Goal: Information Seeking & Learning: Learn about a topic

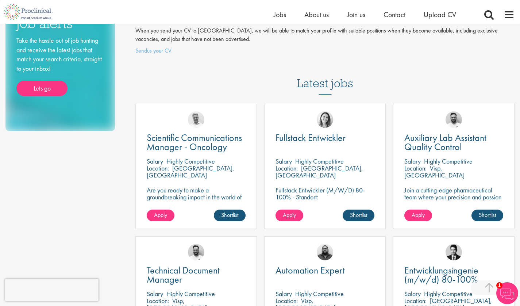
scroll to position [126, 0]
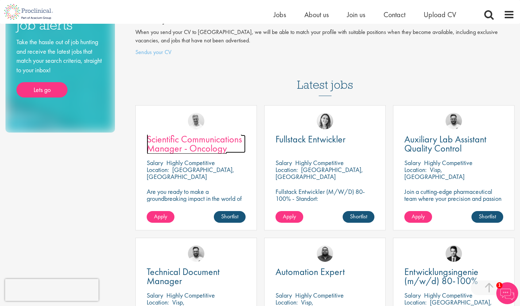
click at [179, 138] on span "Scientific Communications Manager - Oncology" at bounding box center [194, 144] width 95 height 22
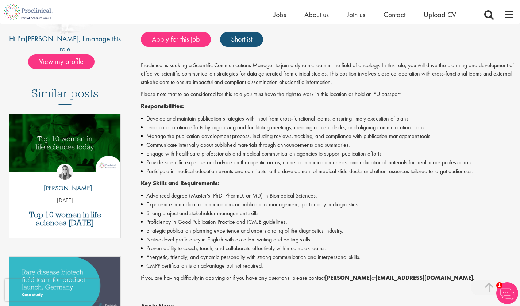
scroll to position [156, 0]
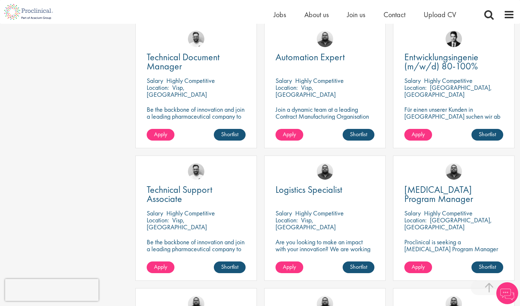
scroll to position [342, 0]
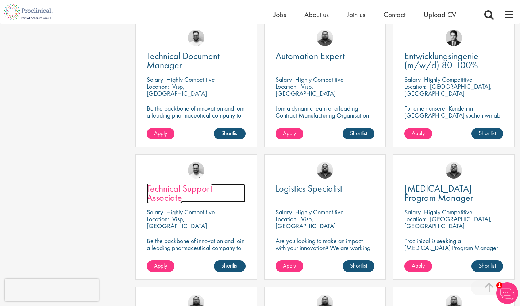
click at [179, 186] on span "Technical Support Associate" at bounding box center [180, 193] width 66 height 22
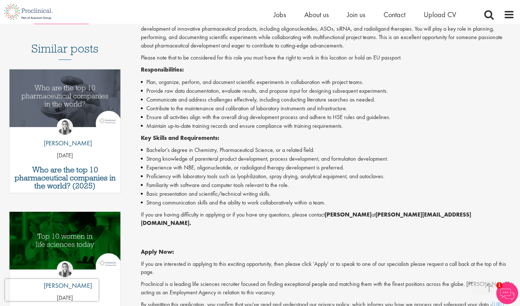
scroll to position [205, 0]
